Goal: Task Accomplishment & Management: Manage account settings

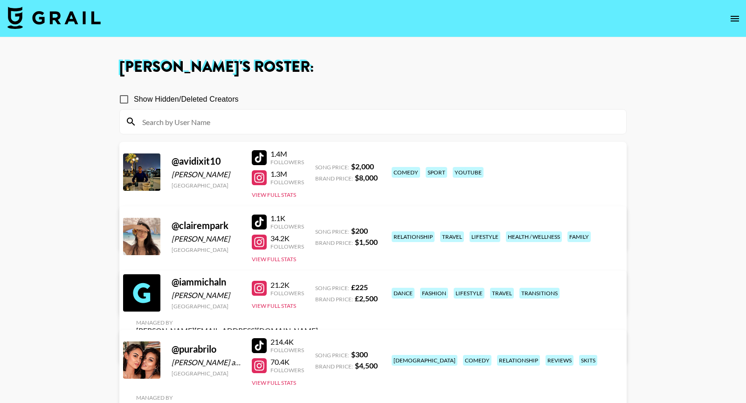
click at [264, 177] on div at bounding box center [259, 177] width 15 height 15
click at [258, 156] on div at bounding box center [259, 157] width 15 height 15
click at [262, 245] on div at bounding box center [259, 242] width 15 height 15
click at [262, 294] on div at bounding box center [259, 288] width 15 height 15
click at [261, 367] on div at bounding box center [259, 365] width 15 height 15
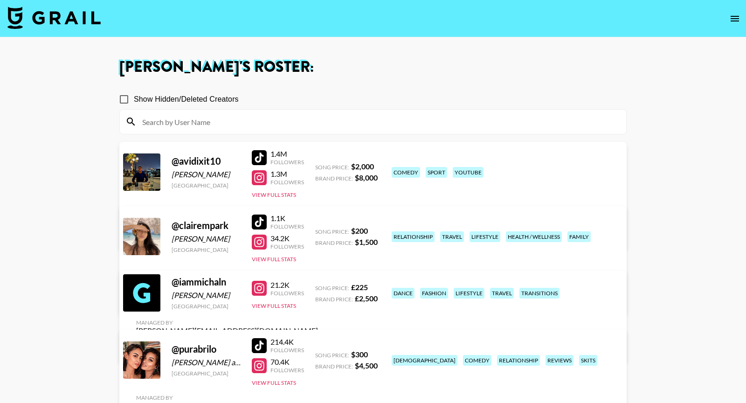
click at [259, 343] on div at bounding box center [259, 345] width 15 height 15
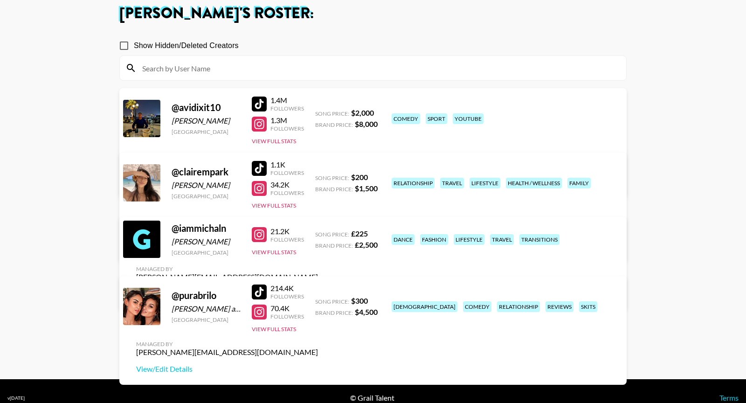
scroll to position [67, 0]
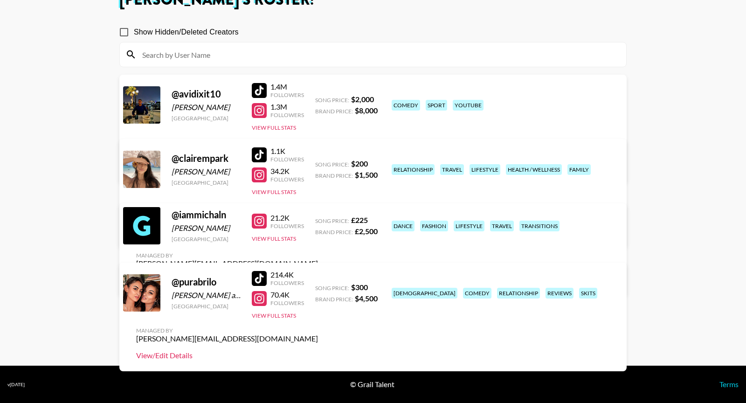
click at [318, 351] on link "View/Edit Details" at bounding box center [227, 355] width 182 height 9
click at [318, 227] on link "View/Edit Details" at bounding box center [227, 231] width 182 height 9
drag, startPoint x: 488, startPoint y: 185, endPoint x: 397, endPoint y: 157, distance: 95.1
click at [397, 161] on div "relationship travel lifestyle health / wellness family" at bounding box center [503, 169] width 228 height 16
copy div "relationship travel lifestyle health / wellness family"
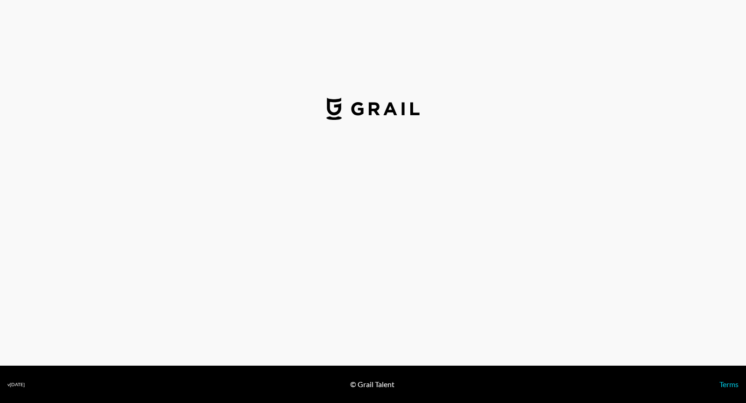
select select "USD"
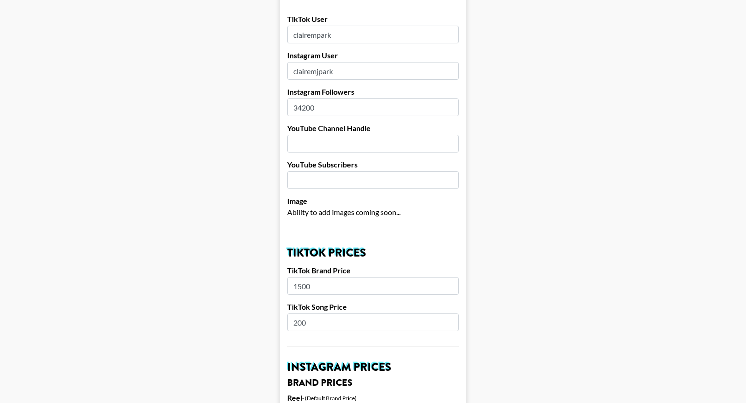
scroll to position [360, 0]
